Goal: Transaction & Acquisition: Purchase product/service

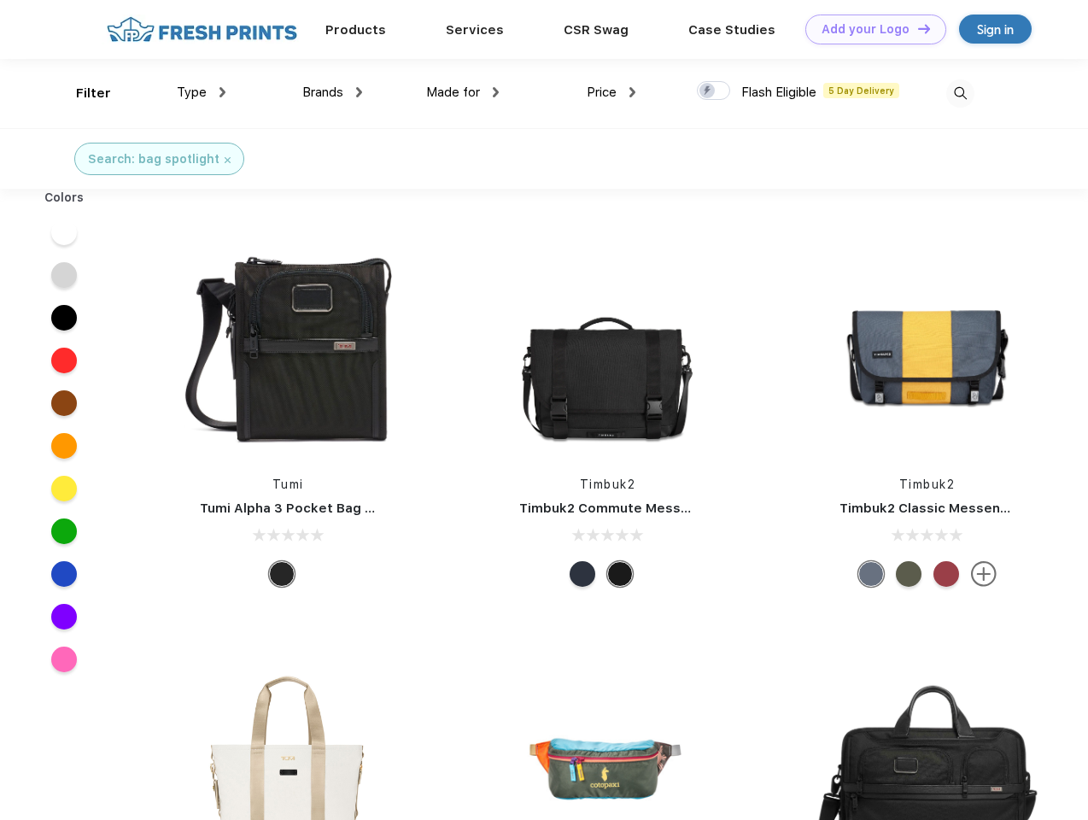
click at [869, 29] on link "Add your Logo Design Tool" at bounding box center [875, 30] width 141 height 30
click at [0, 0] on div "Design Tool" at bounding box center [0, 0] width 0 height 0
click at [916, 28] on link "Add your Logo Design Tool" at bounding box center [875, 30] width 141 height 30
click at [82, 93] on div "Filter" at bounding box center [93, 94] width 35 height 20
click at [202, 92] on span "Type" at bounding box center [192, 92] width 30 height 15
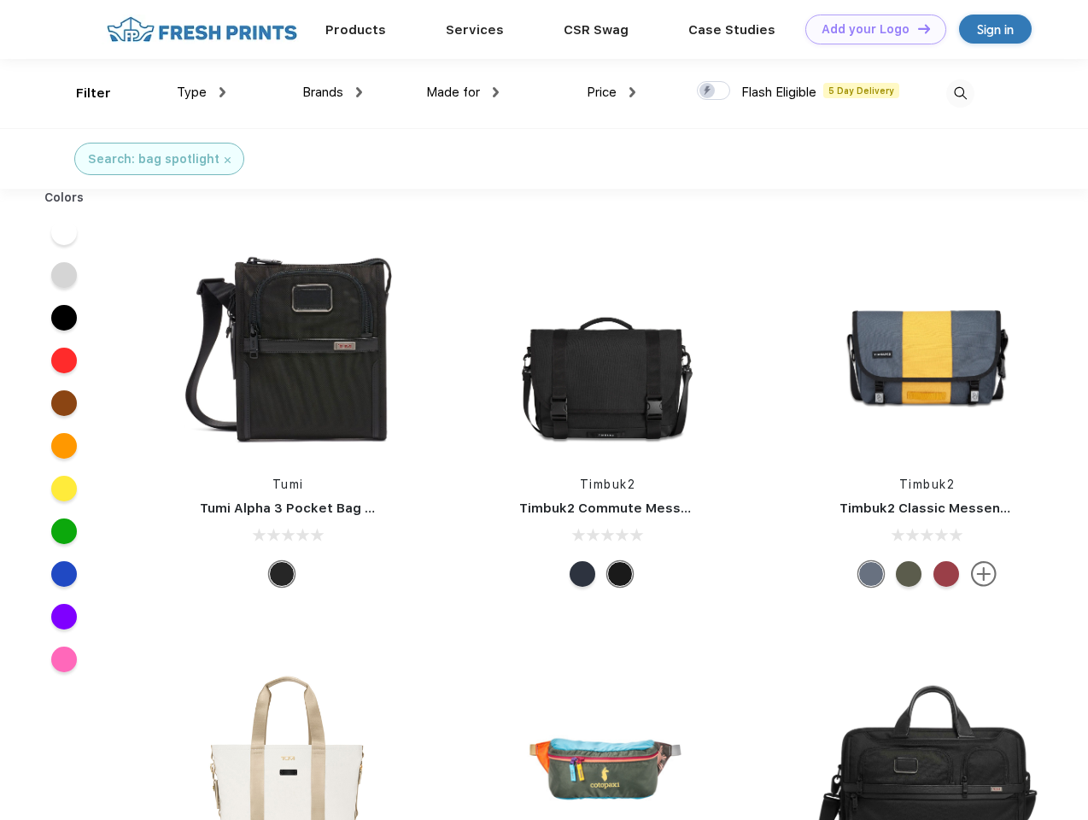
click at [332, 92] on span "Brands" at bounding box center [322, 92] width 41 height 15
click at [463, 92] on span "Made for" at bounding box center [453, 92] width 54 height 15
click at [611, 92] on span "Price" at bounding box center [602, 92] width 30 height 15
click at [714, 91] on div at bounding box center [713, 90] width 33 height 19
click at [708, 91] on input "checkbox" at bounding box center [702, 85] width 11 height 11
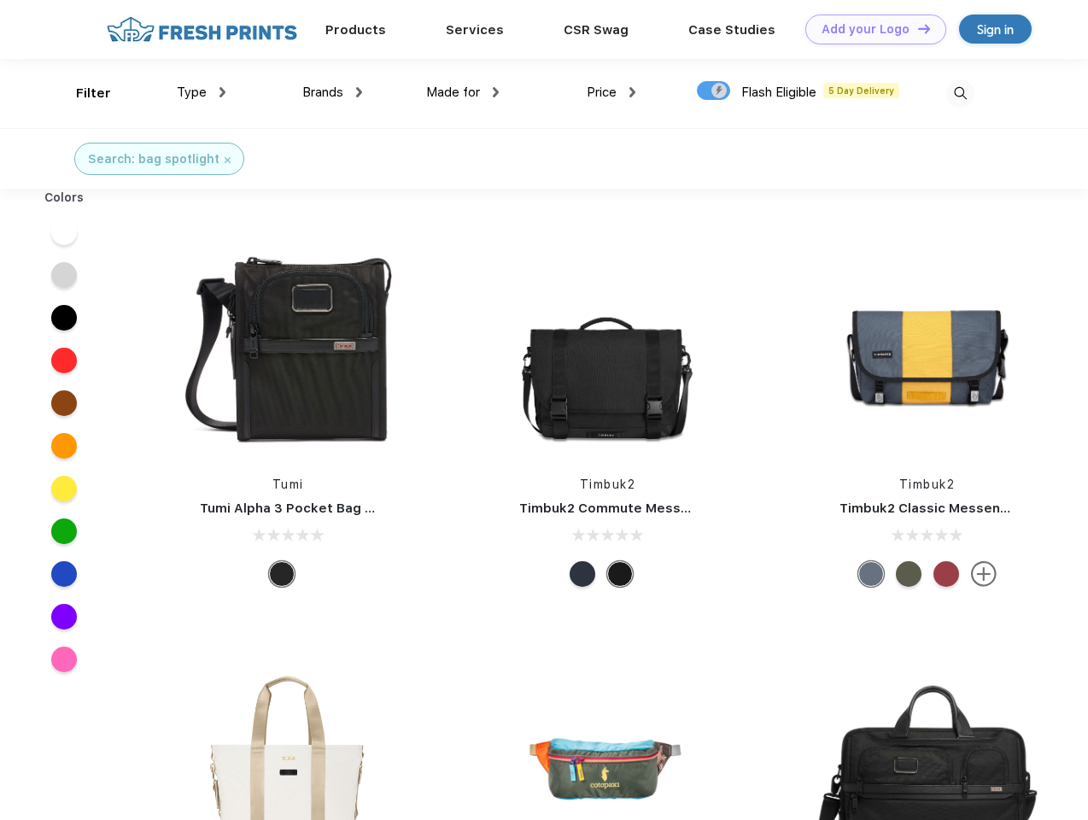
click at [960, 93] on img at bounding box center [960, 93] width 28 height 28
